Goal: Transaction & Acquisition: Subscribe to service/newsletter

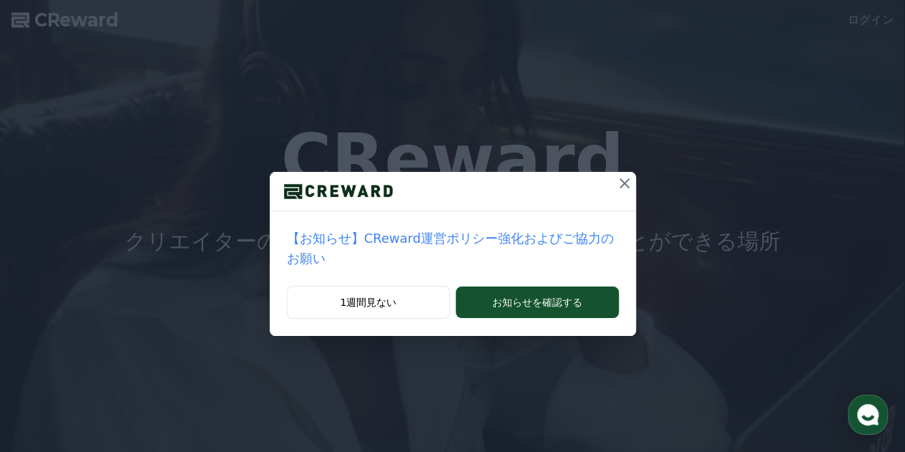
click at [618, 186] on icon at bounding box center [624, 183] width 17 height 17
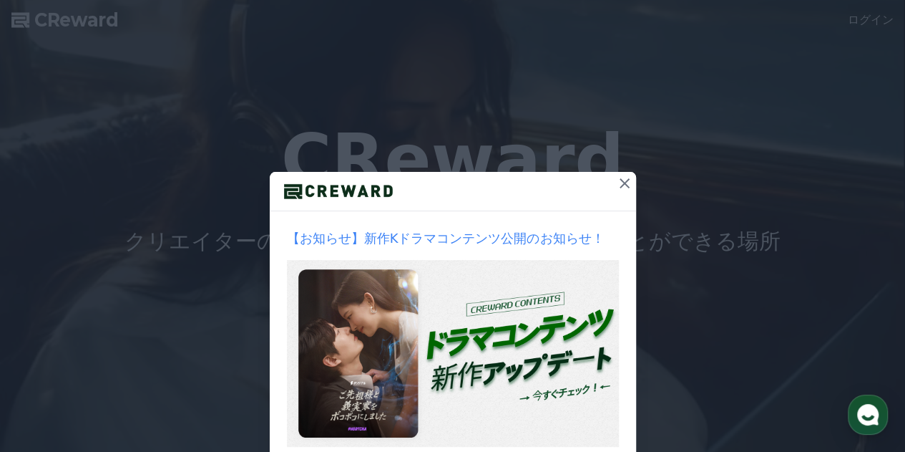
click at [583, 184] on div at bounding box center [453, 191] width 366 height 39
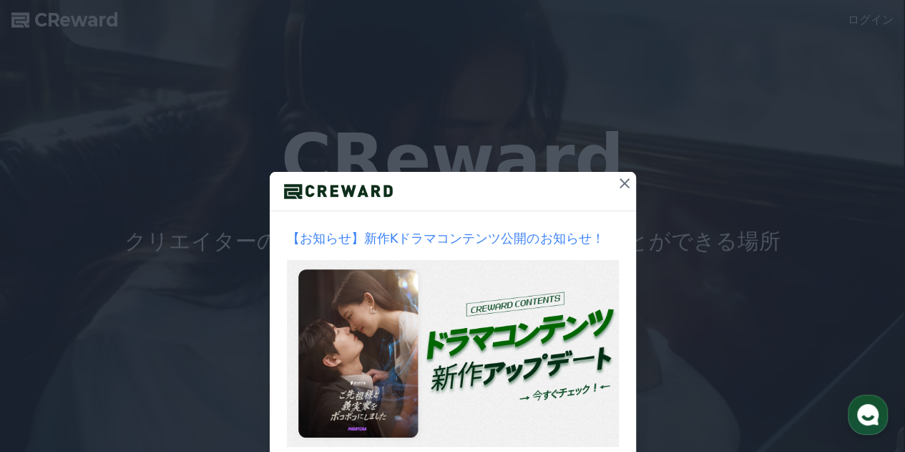
click at [620, 184] on icon at bounding box center [625, 183] width 10 height 10
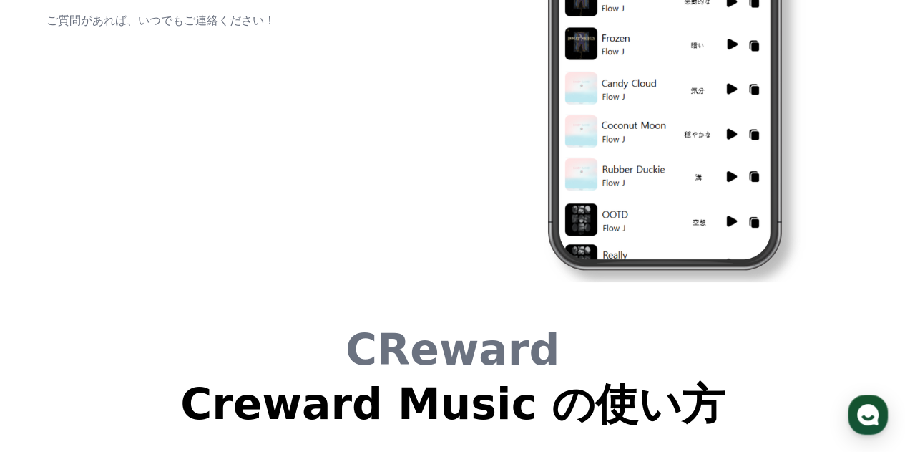
scroll to position [3558, 0]
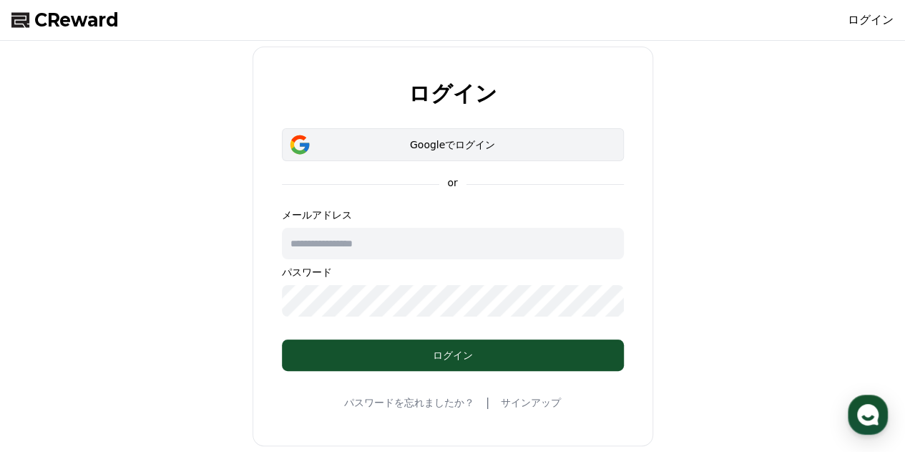
click at [480, 141] on div "Googleでログイン" at bounding box center [453, 144] width 301 height 14
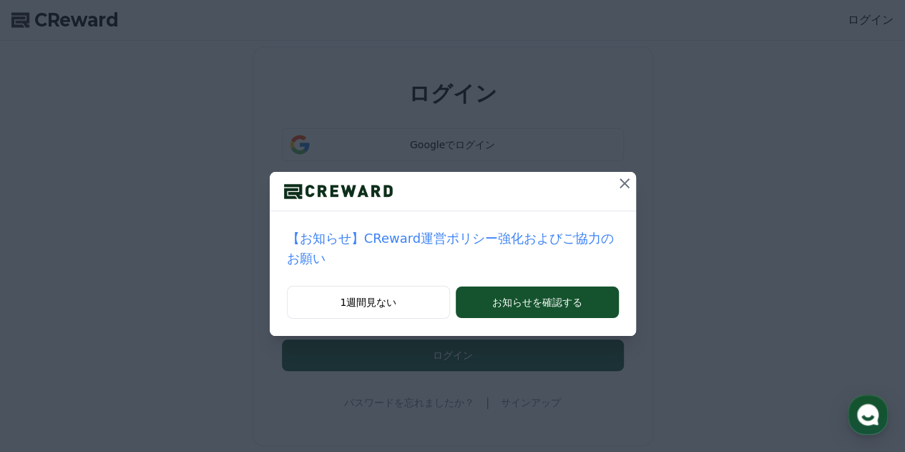
click at [620, 183] on icon at bounding box center [625, 183] width 10 height 10
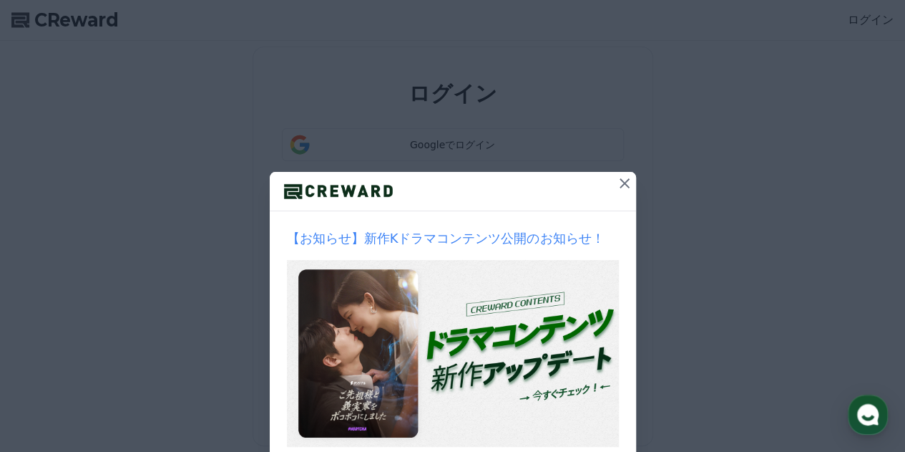
click at [616, 183] on icon at bounding box center [624, 183] width 17 height 17
